Goal: Find contact information: Find contact information

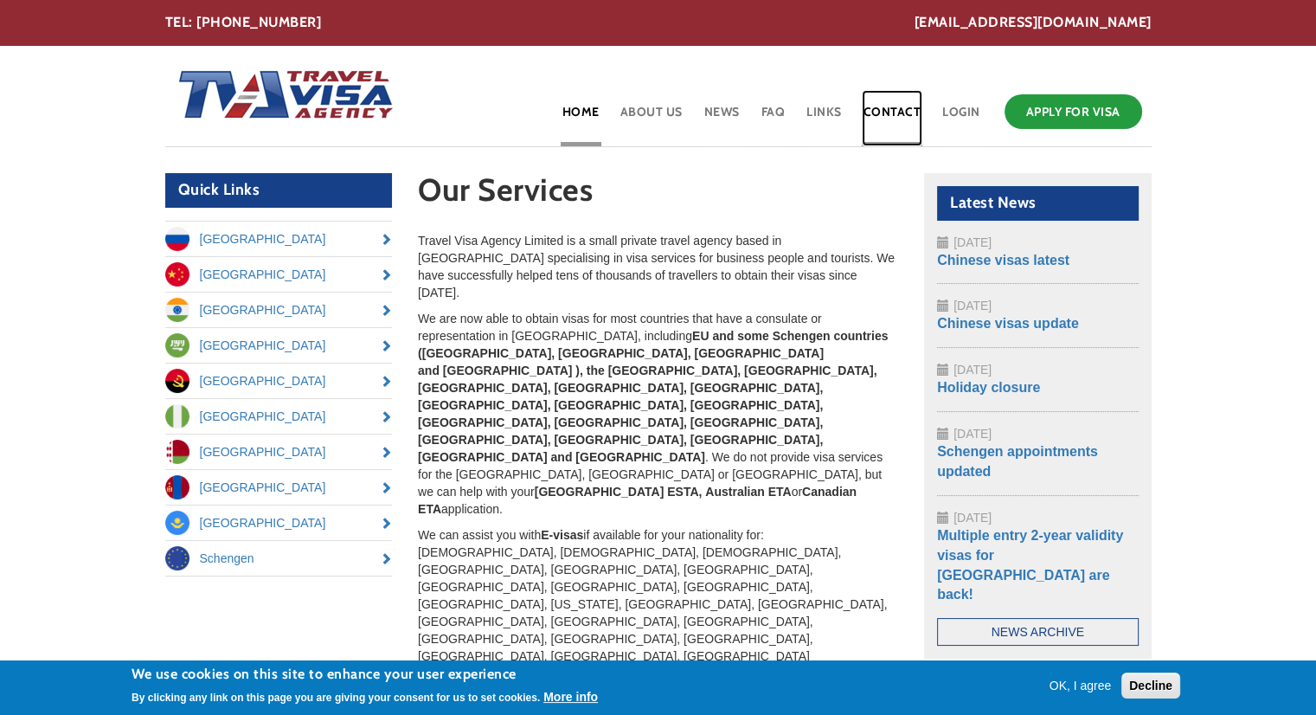
click at [891, 112] on link "Contact" at bounding box center [892, 118] width 61 height 56
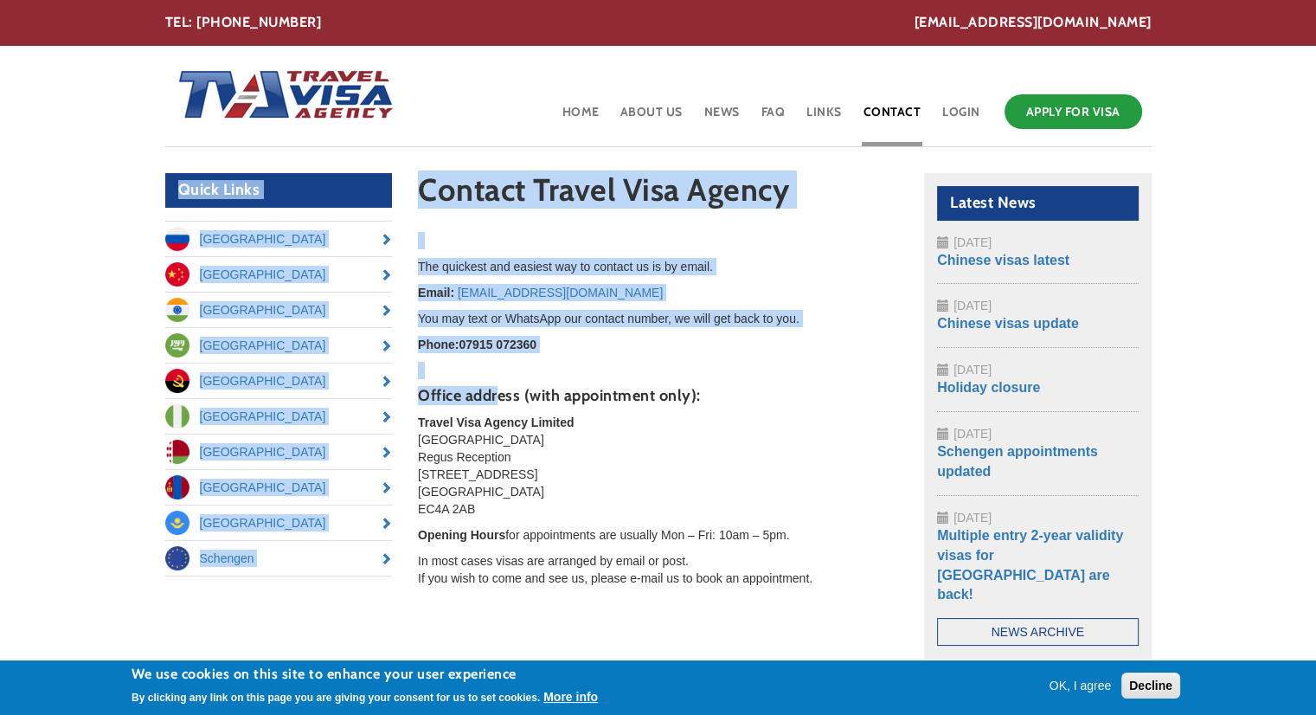
drag, startPoint x: 498, startPoint y: 395, endPoint x: 93, endPoint y: 196, distance: 450.0
click at [93, 196] on body "Skip to main content [EMAIL_ADDRESS][DOMAIN_NAME] TEL: [PHONE_NUMBER] Toggle na…" at bounding box center [658, 453] width 1316 height 906
